Goal: Entertainment & Leisure: Browse casually

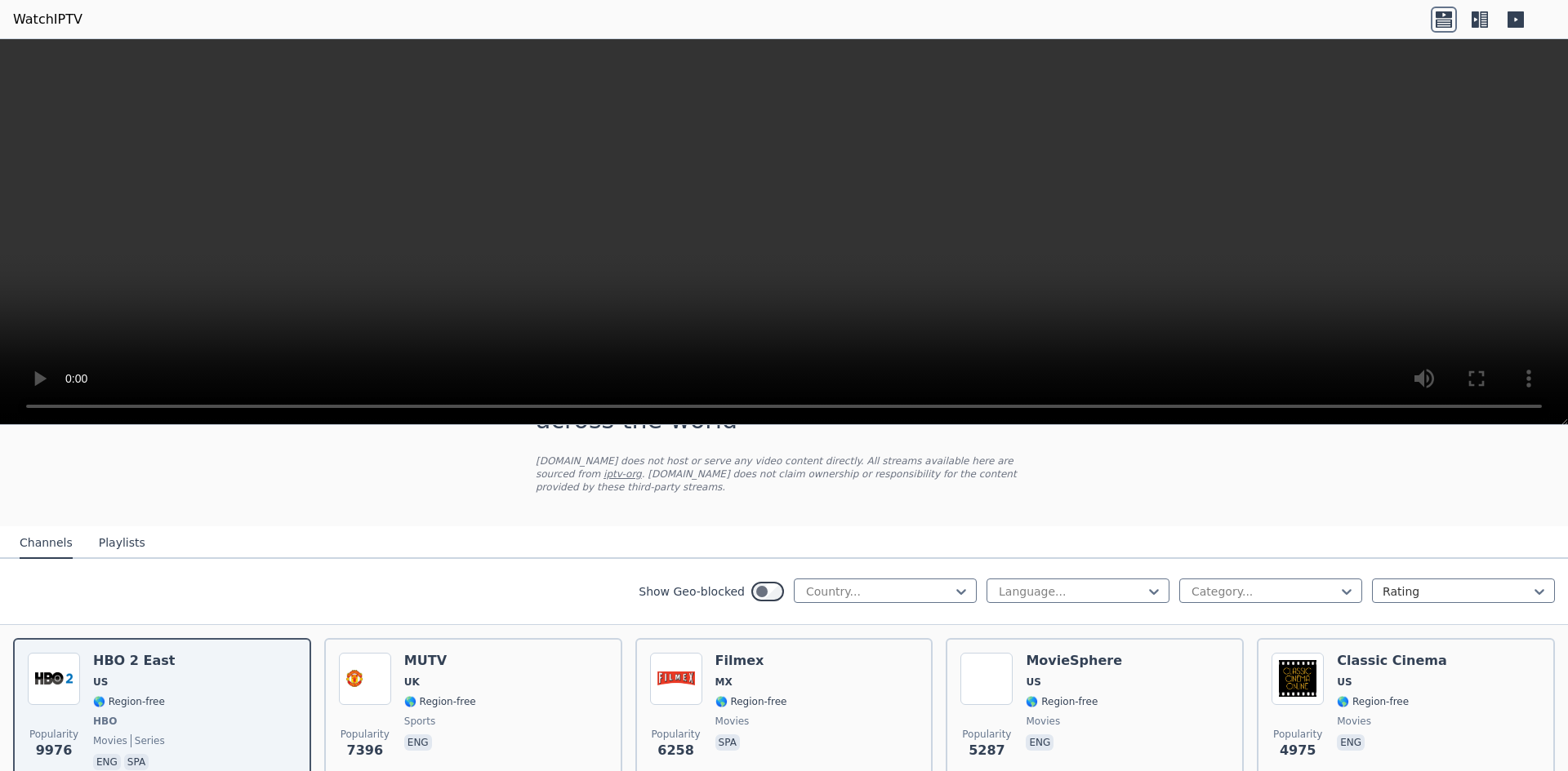
scroll to position [82, 0]
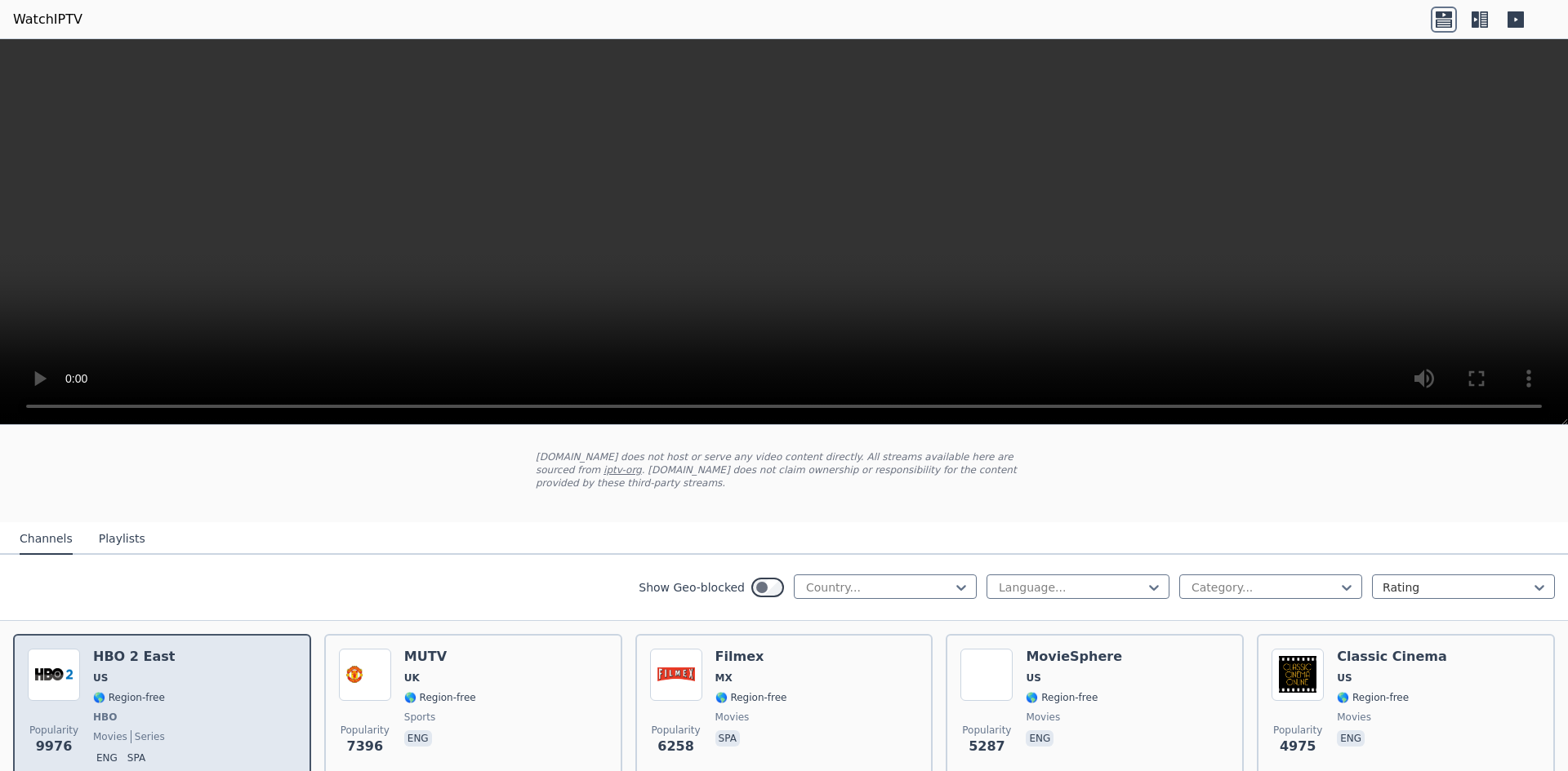
click at [61, 657] on img at bounding box center [54, 675] width 52 height 52
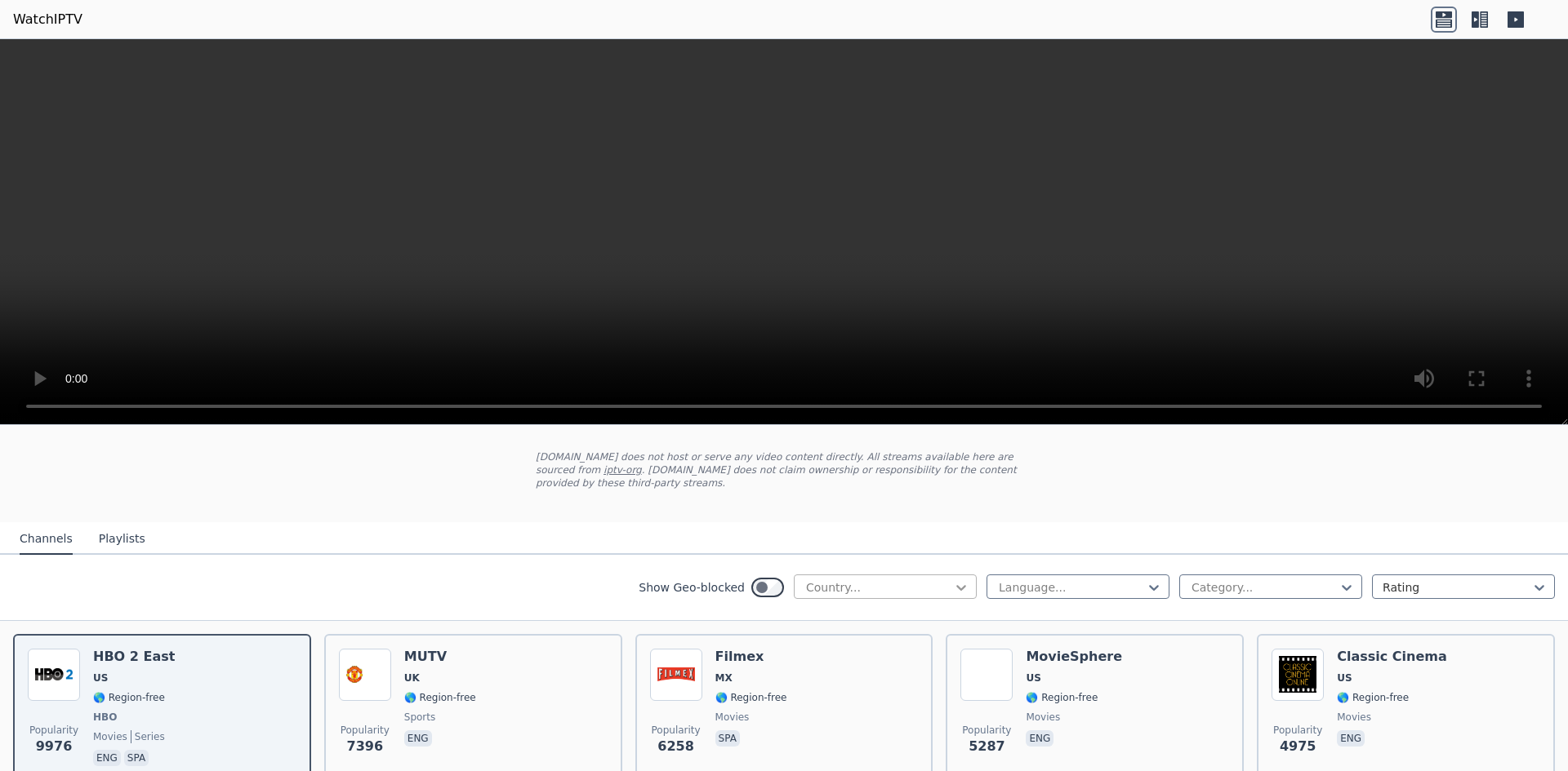
click at [954, 580] on icon at bounding box center [962, 588] width 16 height 16
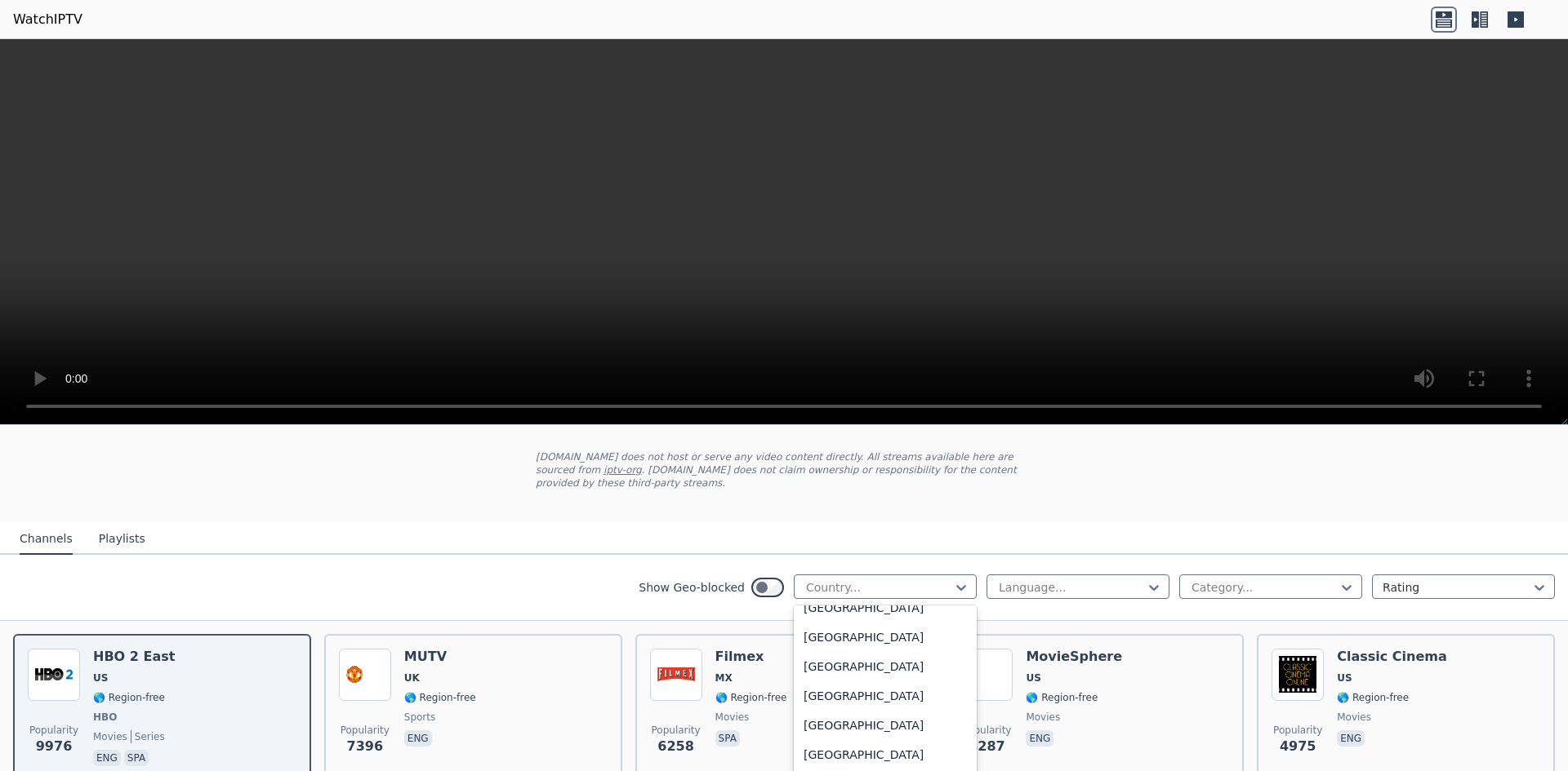
scroll to position [934, 0]
click at [908, 645] on div "[GEOGRAPHIC_DATA]" at bounding box center [885, 659] width 183 height 30
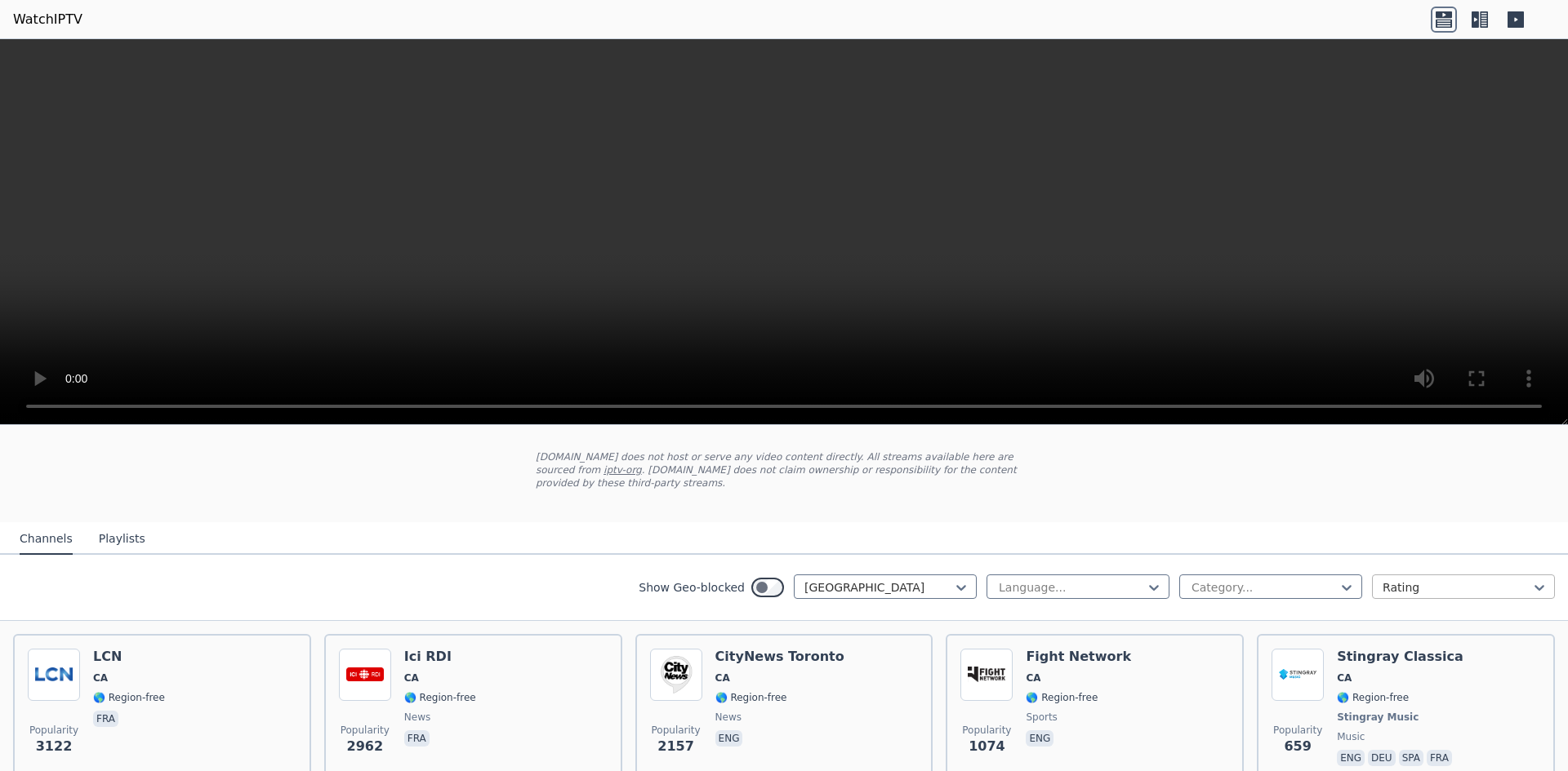
click at [1485, 580] on div at bounding box center [1458, 588] width 149 height 16
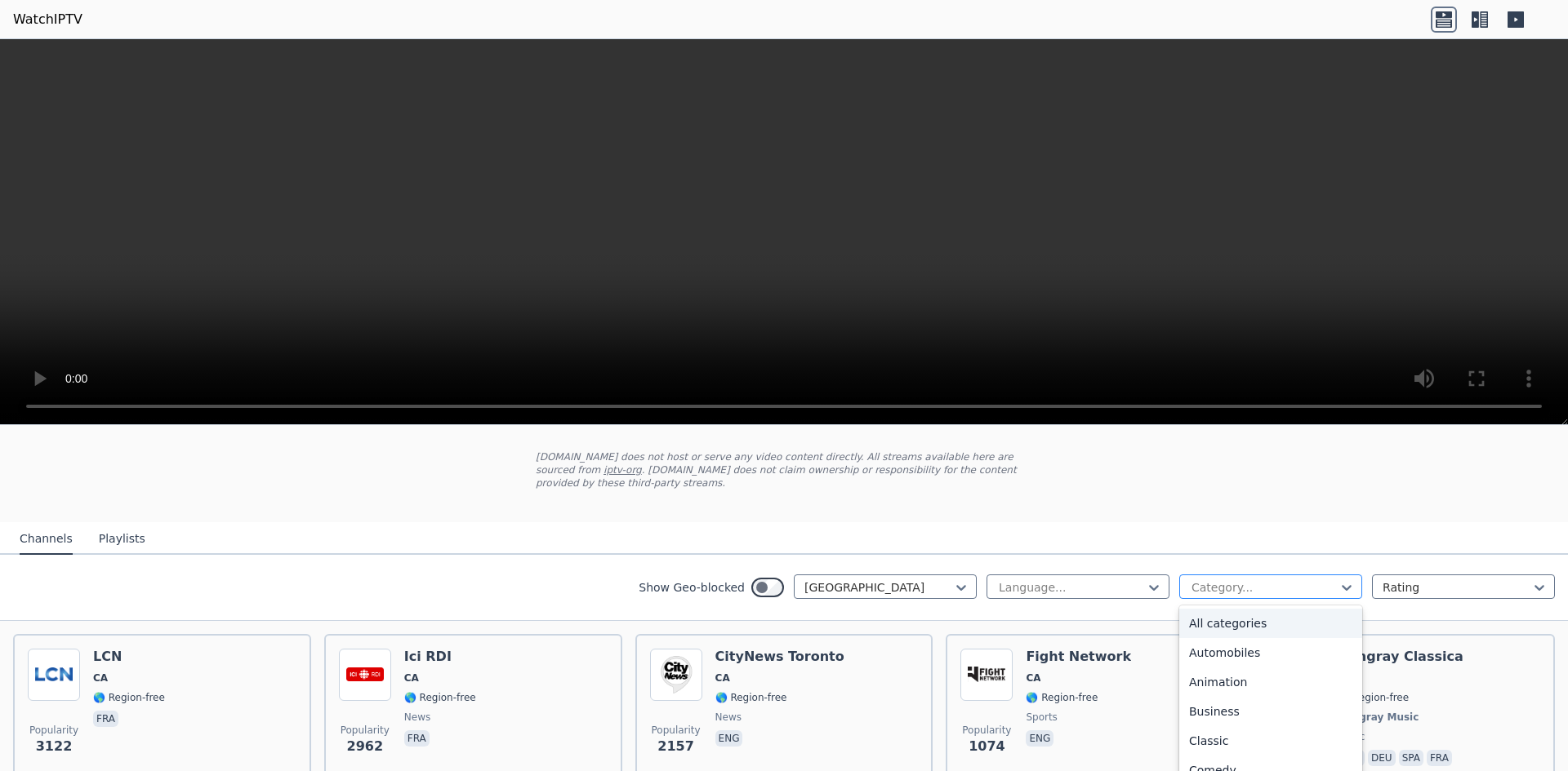
click at [1323, 580] on div at bounding box center [1265, 588] width 149 height 16
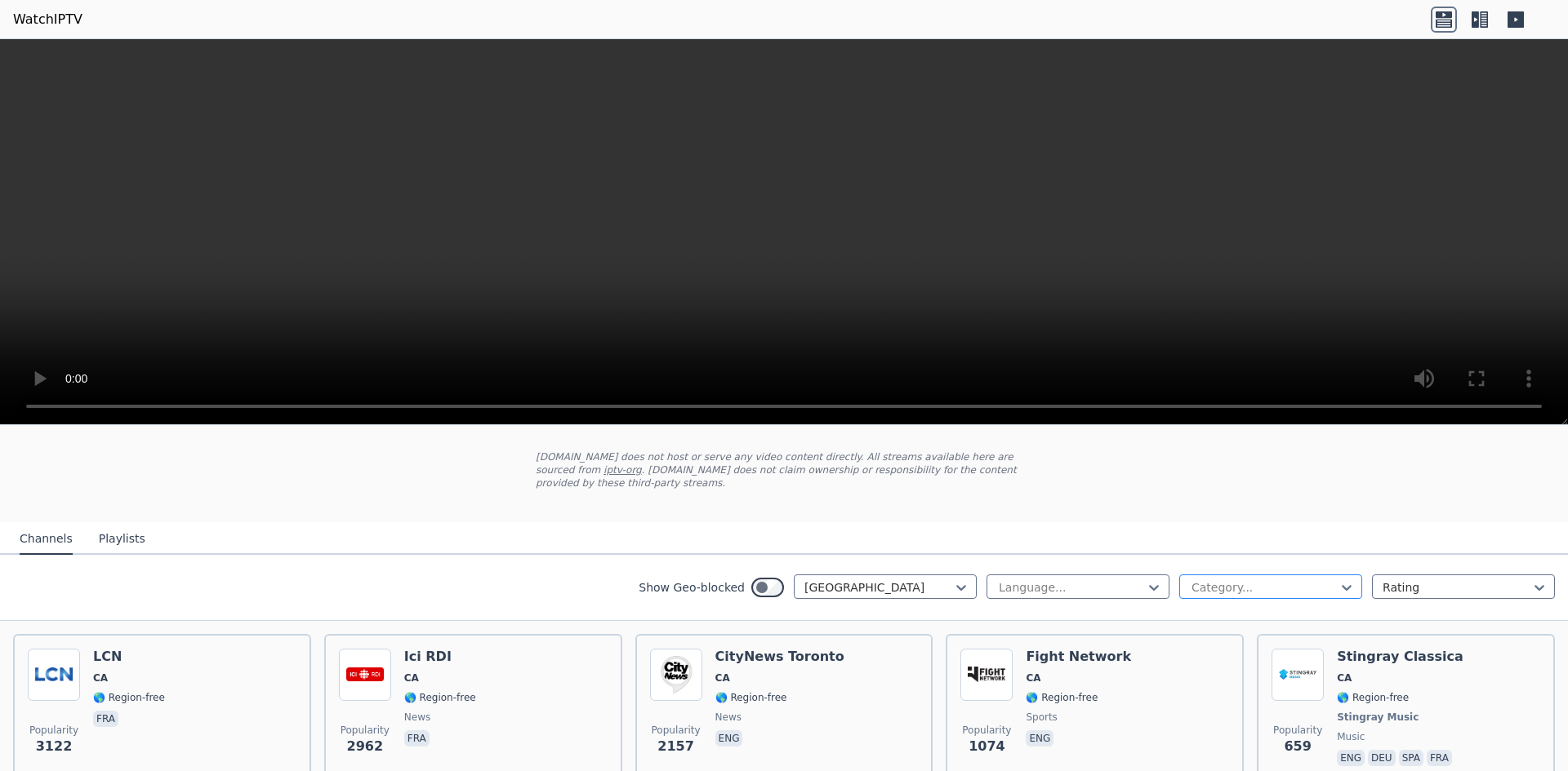
click at [1323, 580] on div at bounding box center [1265, 588] width 149 height 16
click at [1128, 580] on div at bounding box center [1072, 588] width 149 height 16
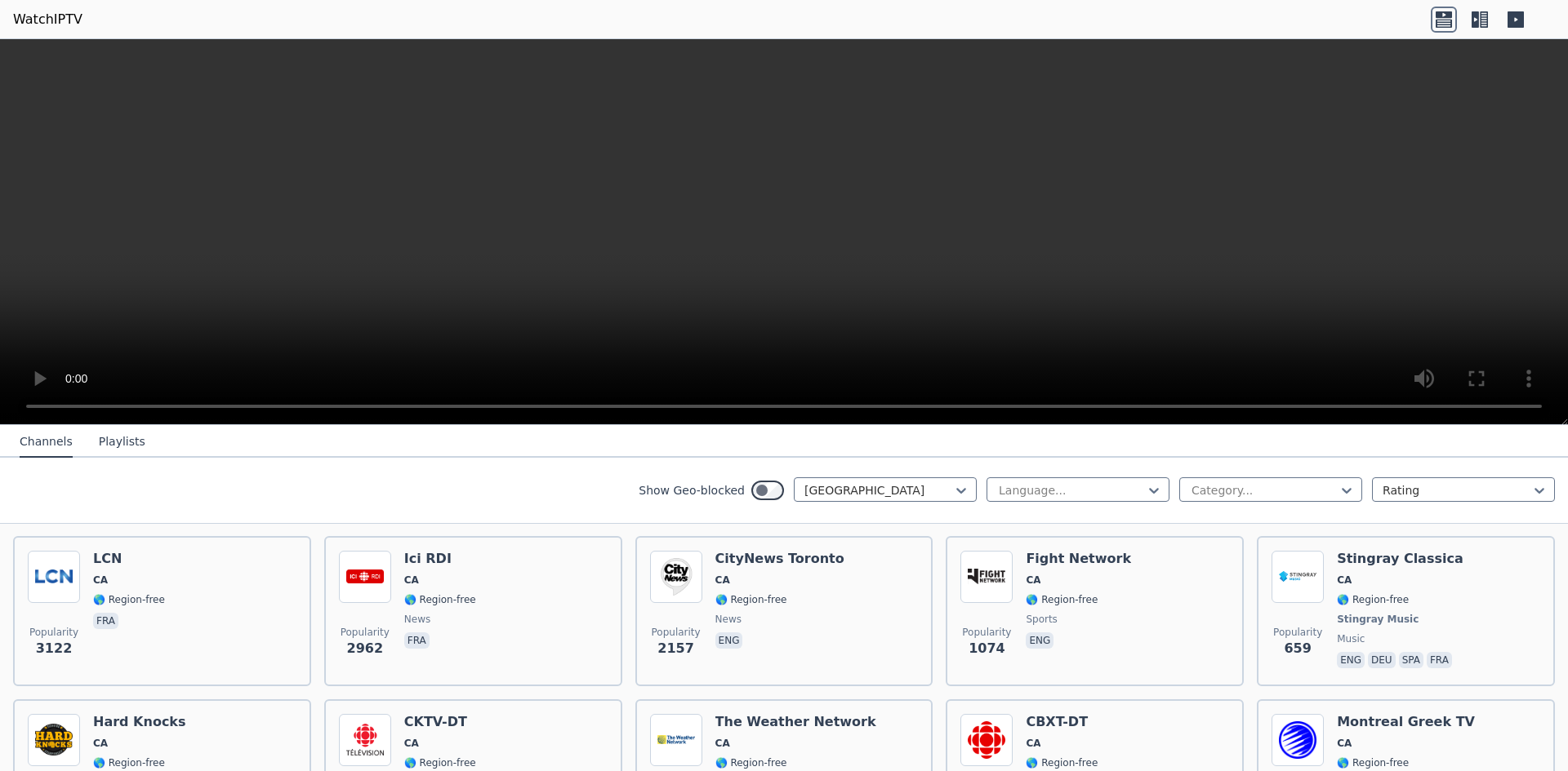
scroll to position [245, 0]
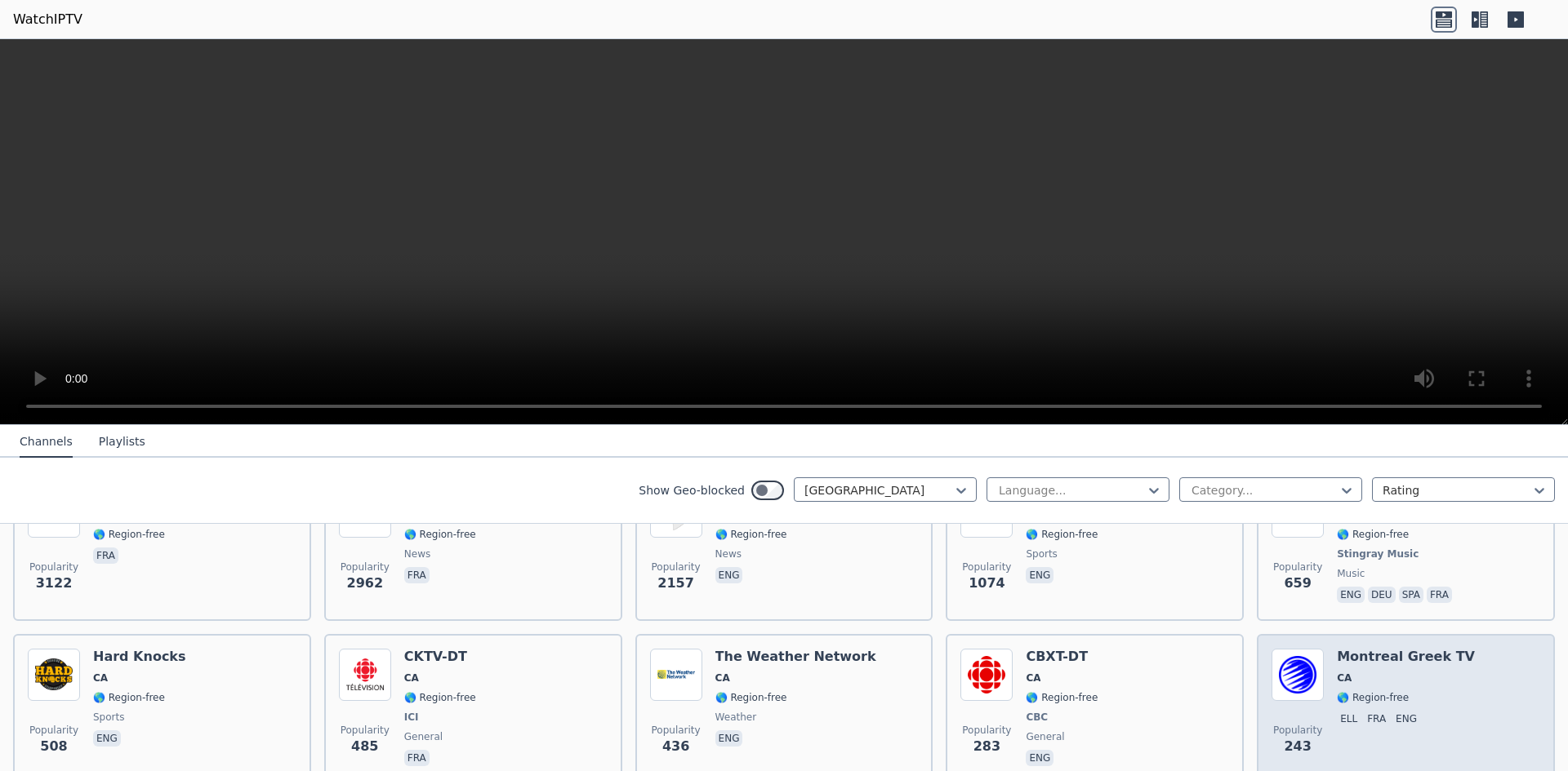
click at [1288, 662] on img at bounding box center [1298, 675] width 52 height 52
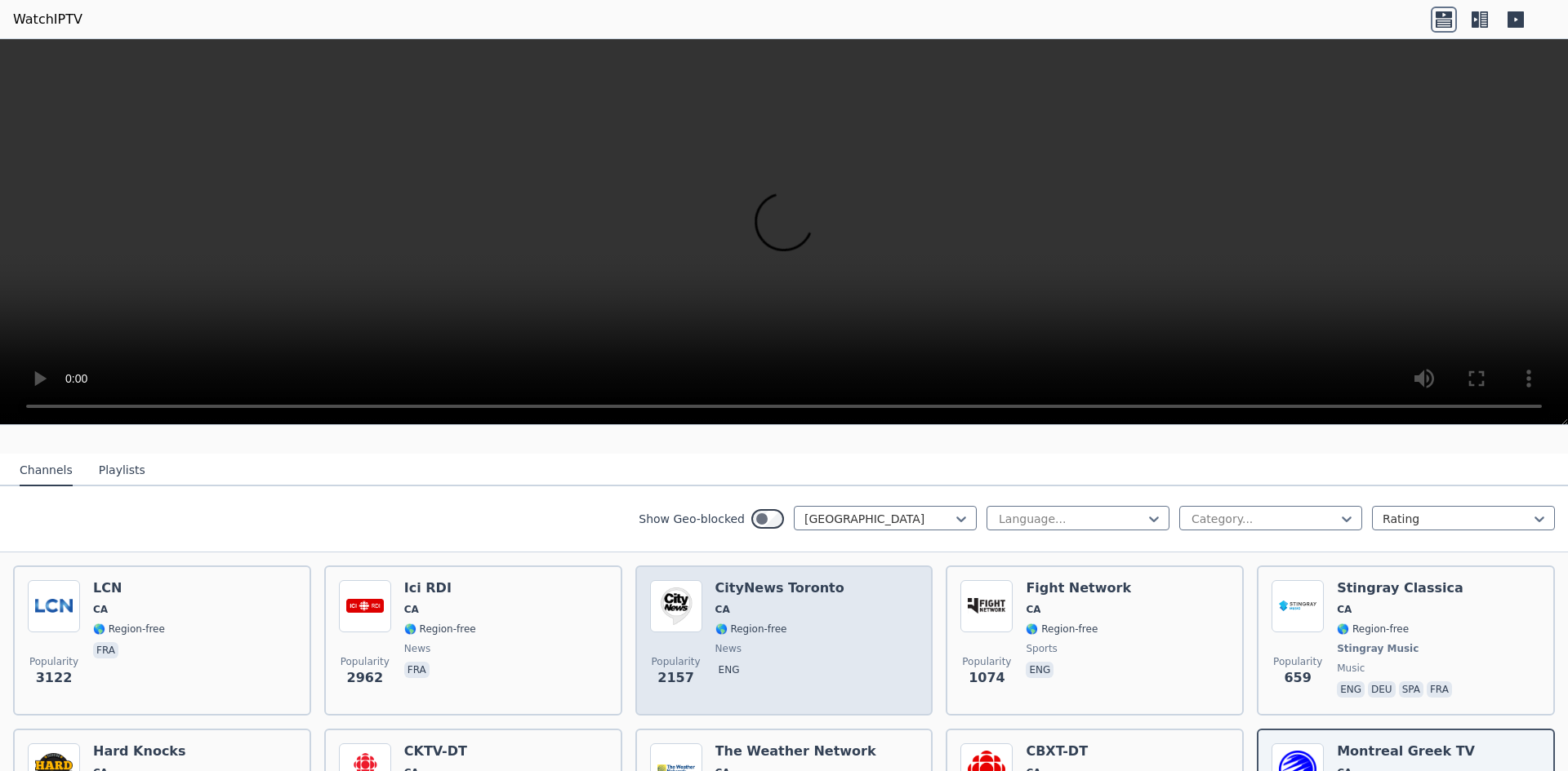
scroll to position [163, 0]
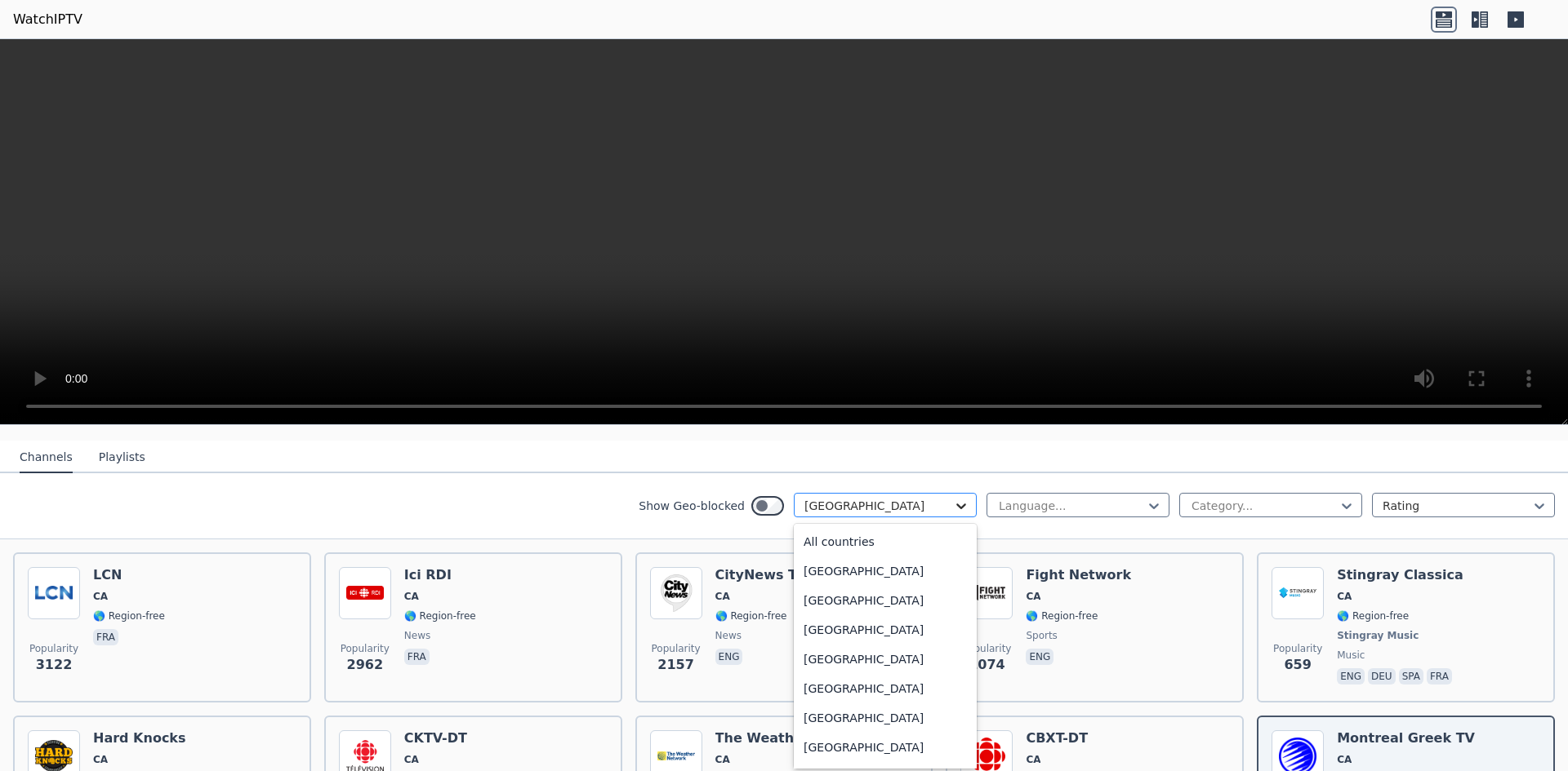
click at [954, 498] on icon at bounding box center [962, 506] width 16 height 16
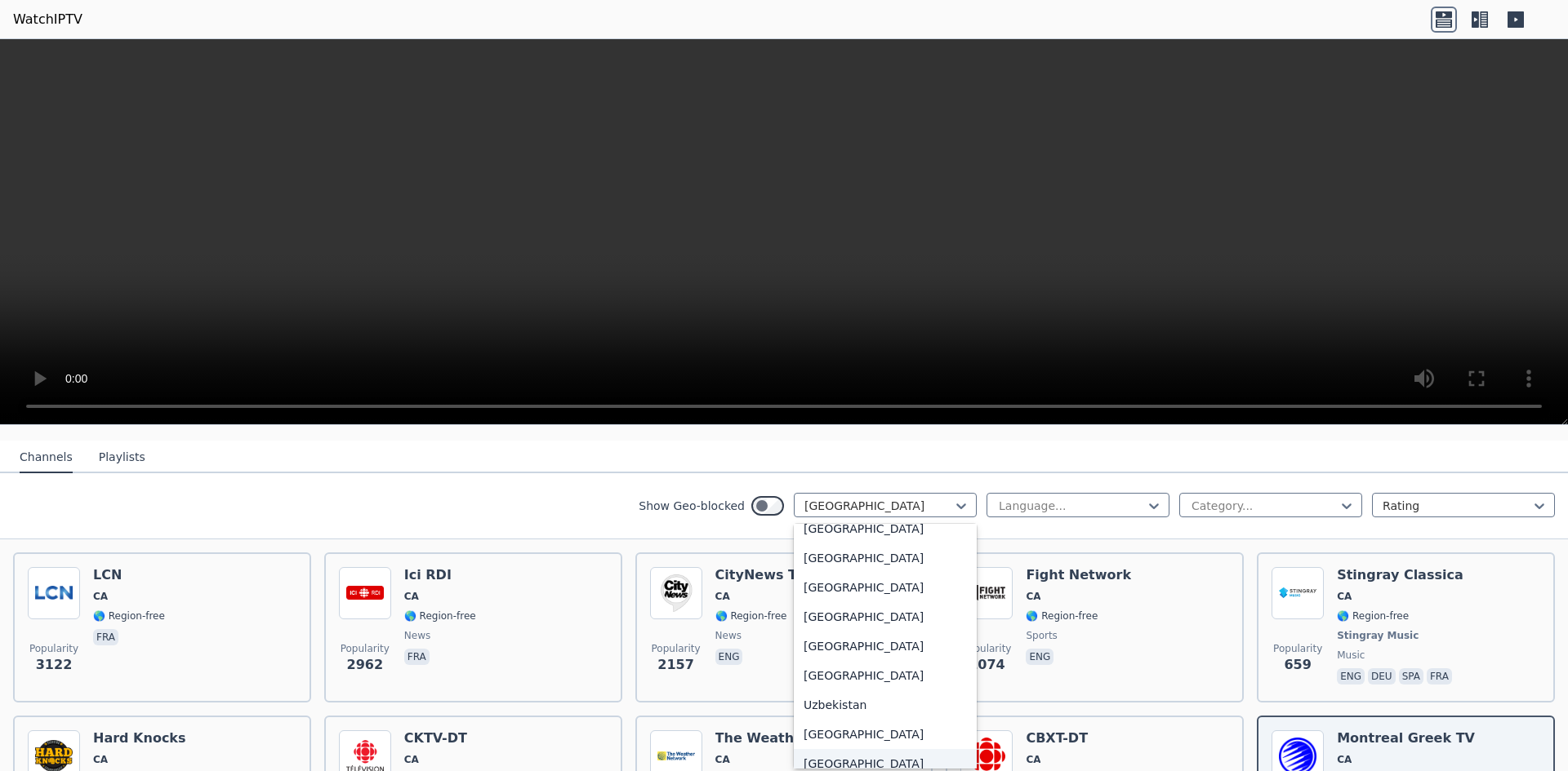
scroll to position [5669, 0]
click at [848, 643] on div "[GEOGRAPHIC_DATA]" at bounding box center [885, 649] width 183 height 30
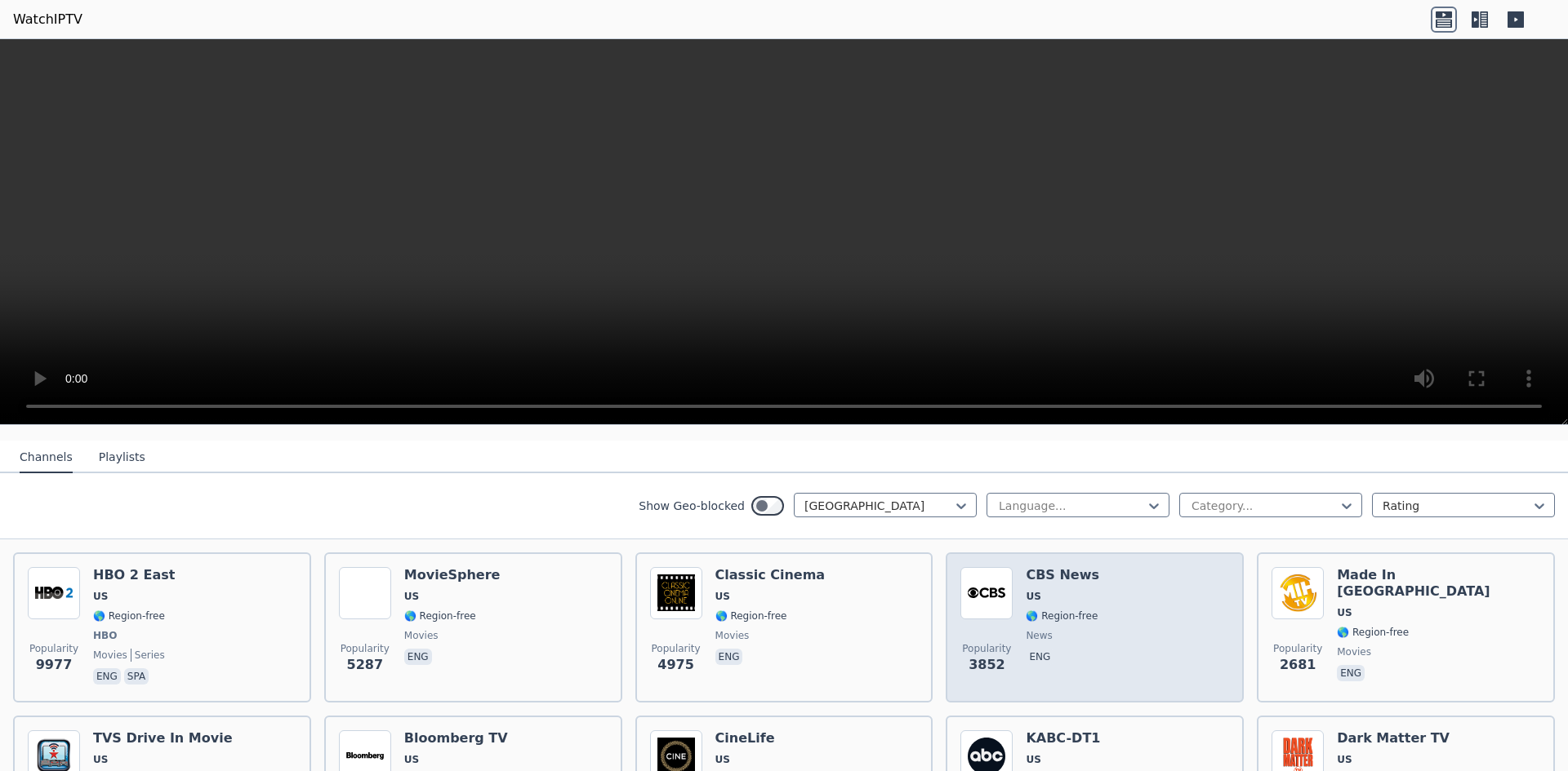
click at [1041, 590] on span "US" at bounding box center [1063, 596] width 74 height 13
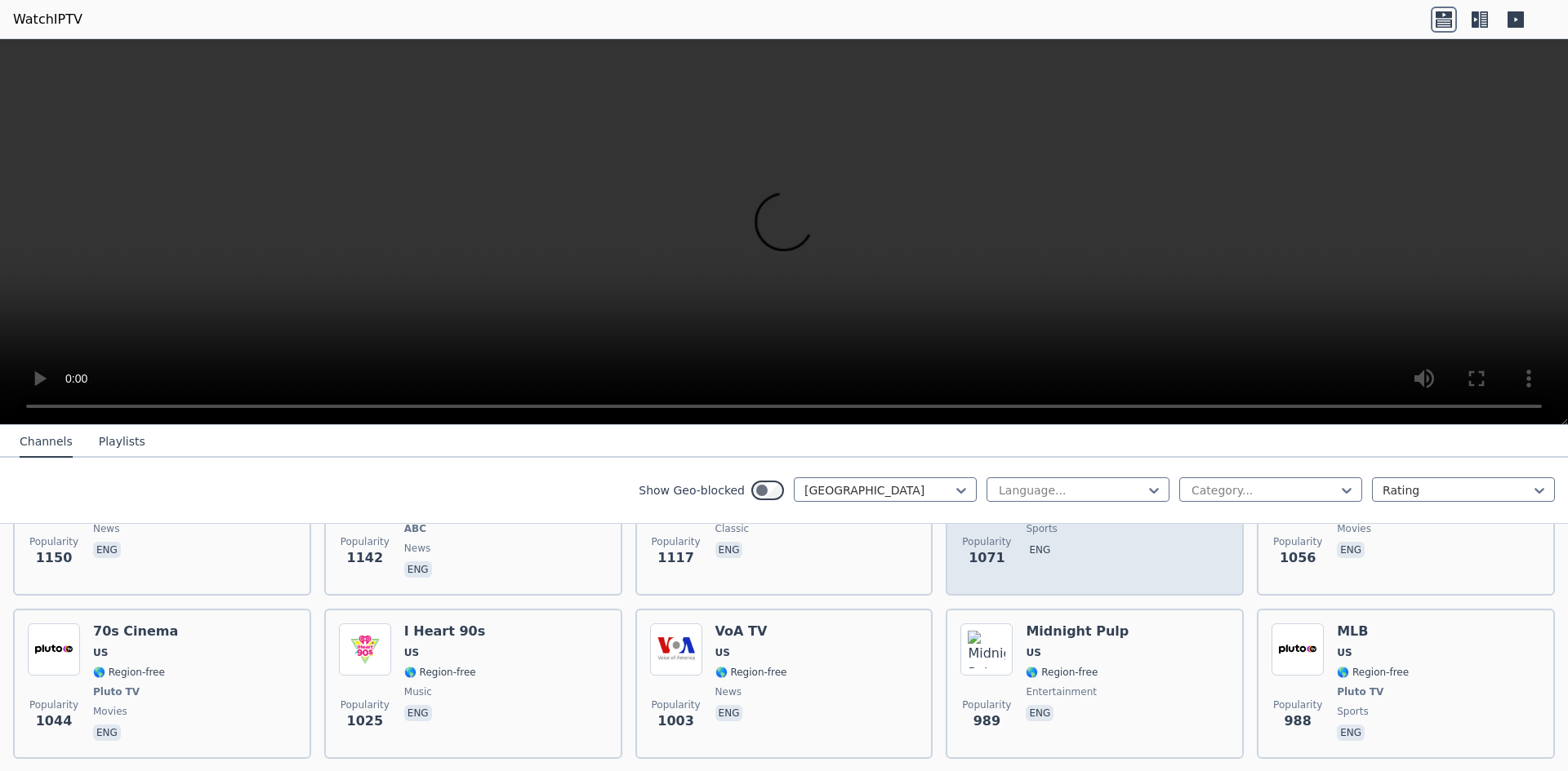
scroll to position [980, 0]
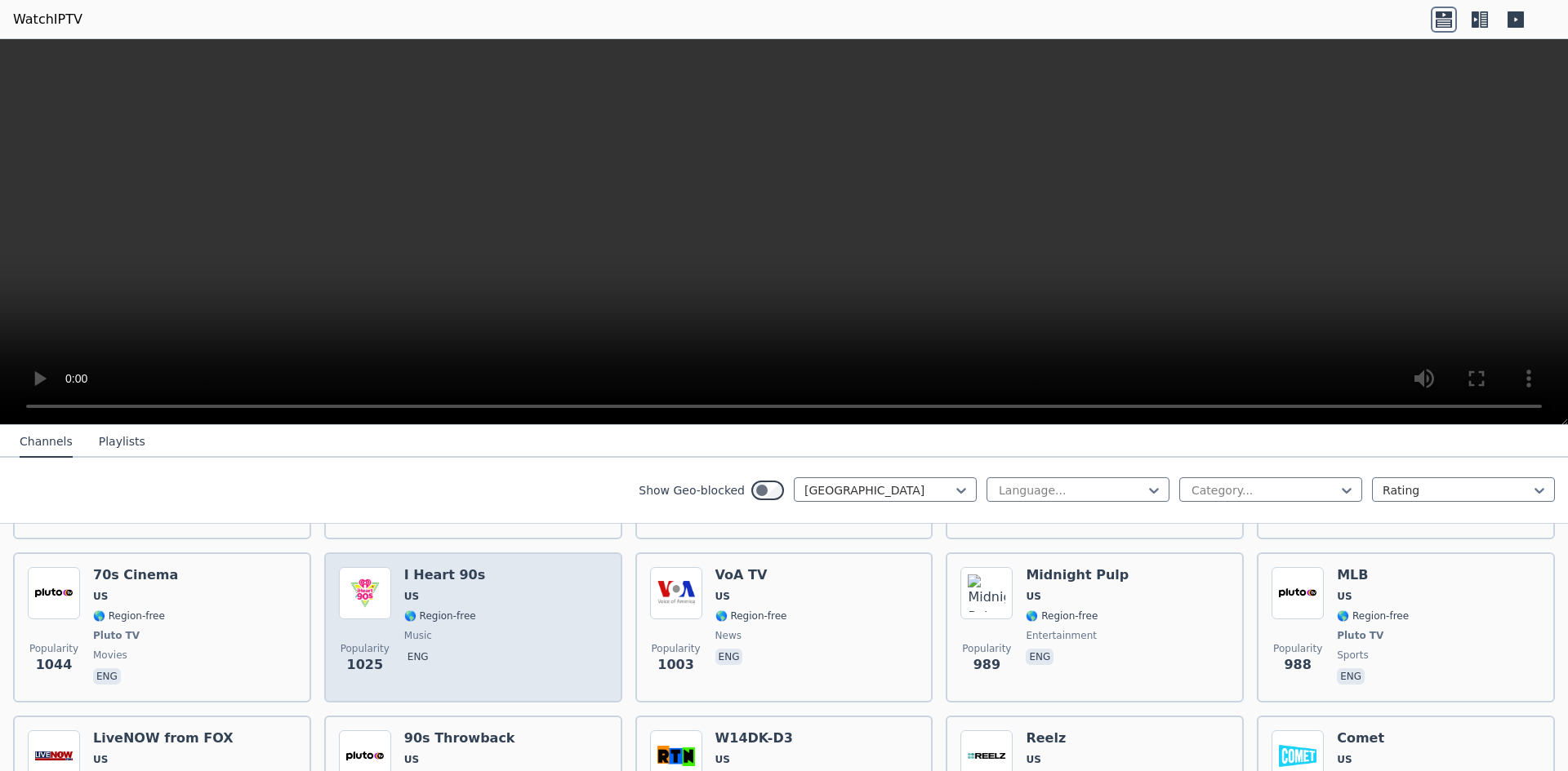
click at [529, 609] on div "Popularity 1025 I Heart 90s US 🌎 Region-free music eng" at bounding box center [474, 628] width 269 height 121
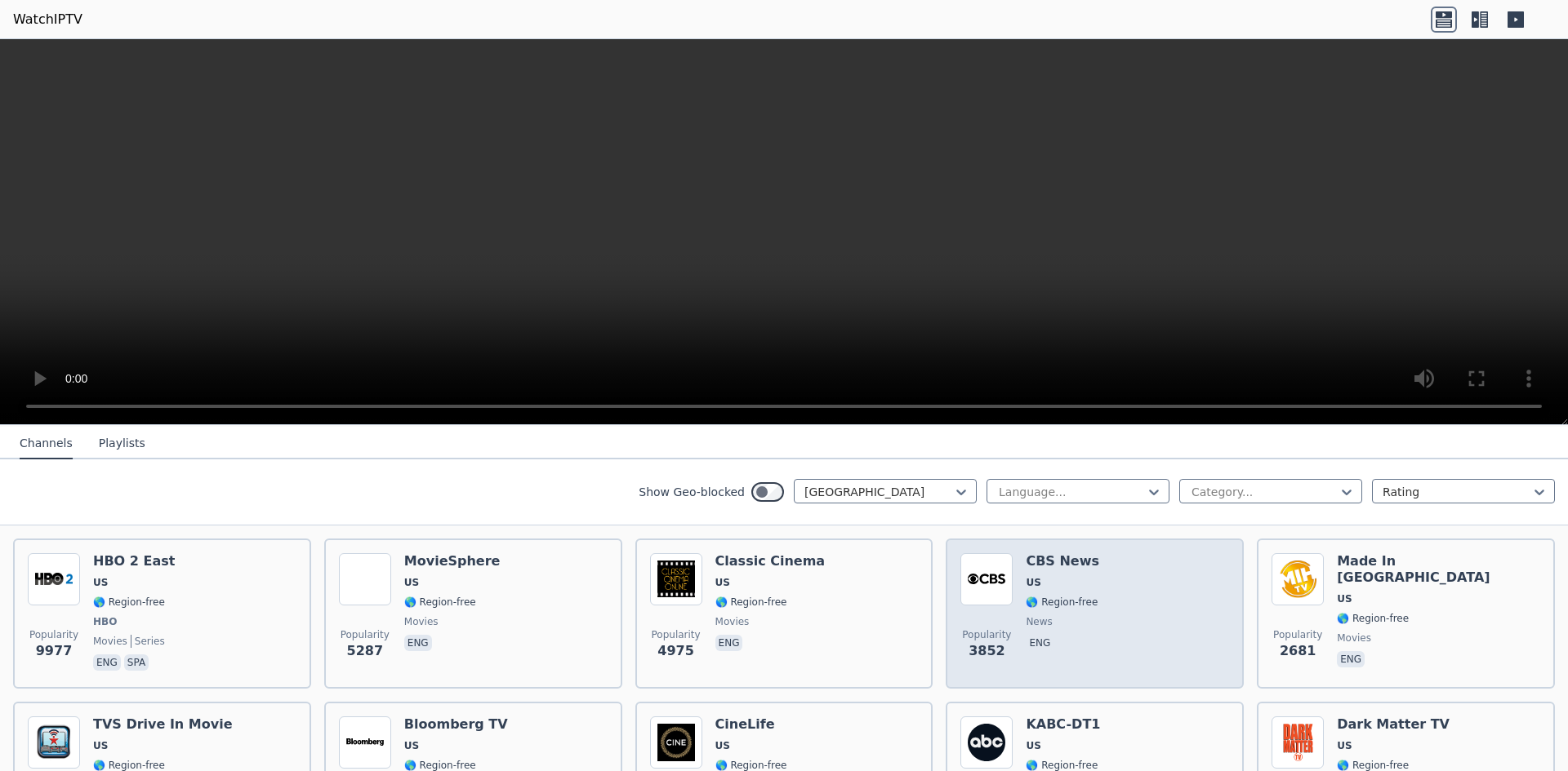
scroll to position [163, 0]
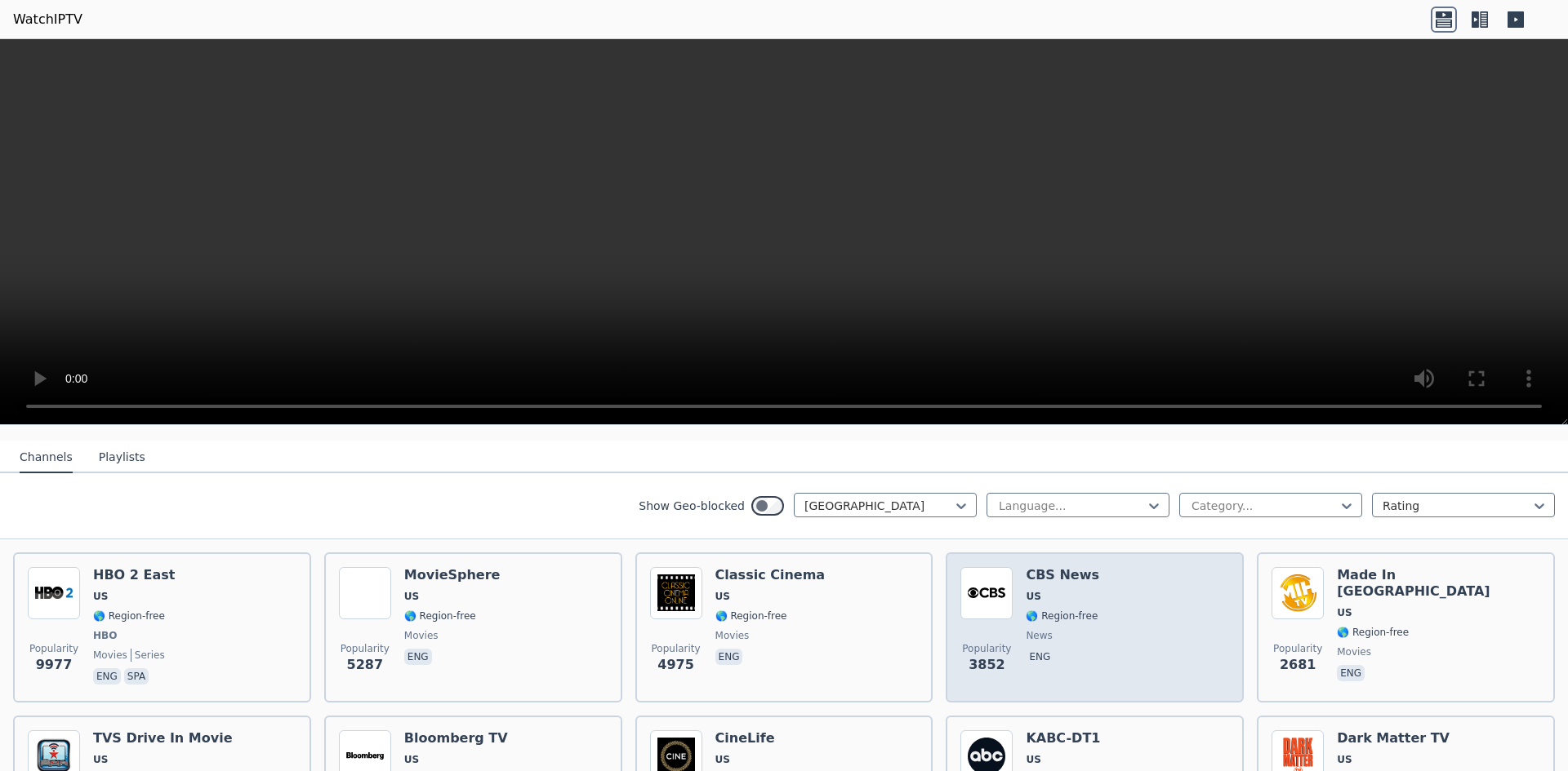
click at [1050, 590] on span "US" at bounding box center [1063, 596] width 74 height 13
